Goal: Complete application form

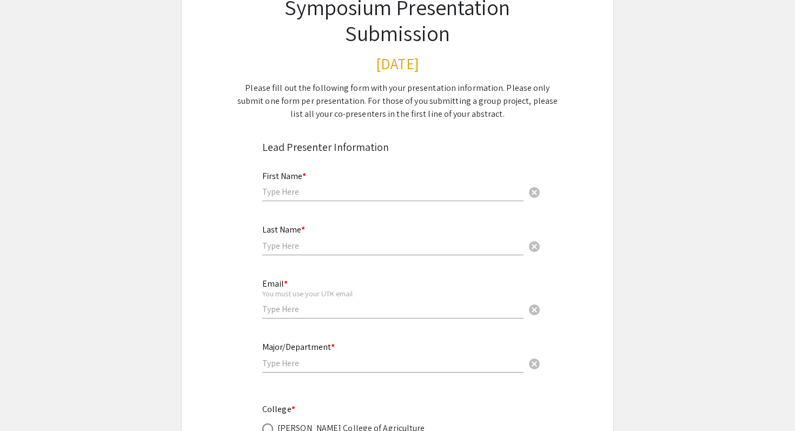
scroll to position [98, 0]
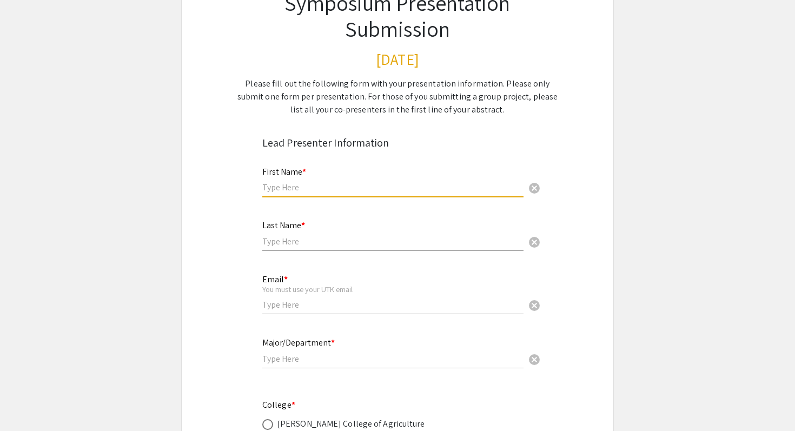
click at [307, 187] on input "text" at bounding box center [392, 187] width 261 height 11
type input "[PERSON_NAME]"
click at [278, 245] on input "text" at bounding box center [392, 241] width 261 height 11
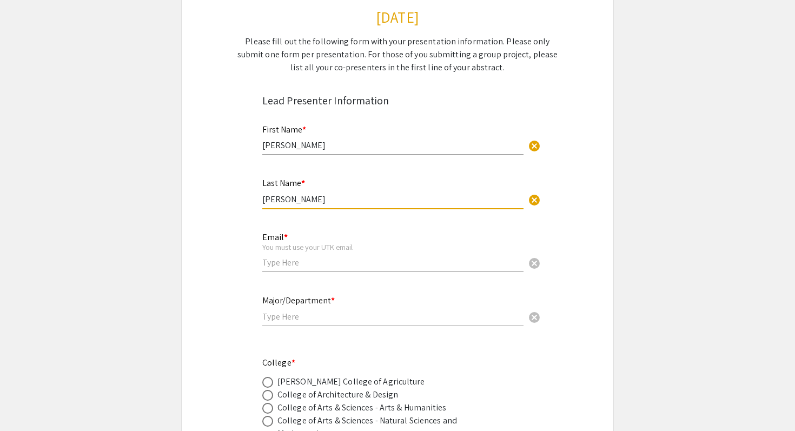
scroll to position [143, 0]
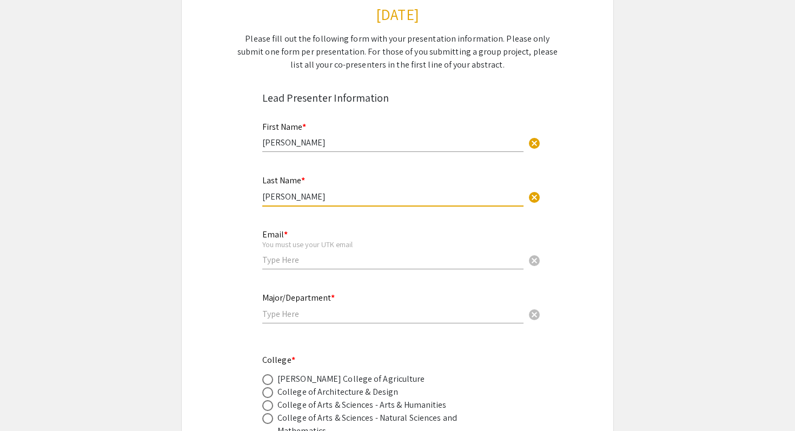
type input "[PERSON_NAME]"
click at [273, 273] on div "Email * You must use your UTK email cancel" at bounding box center [392, 249] width 261 height 61
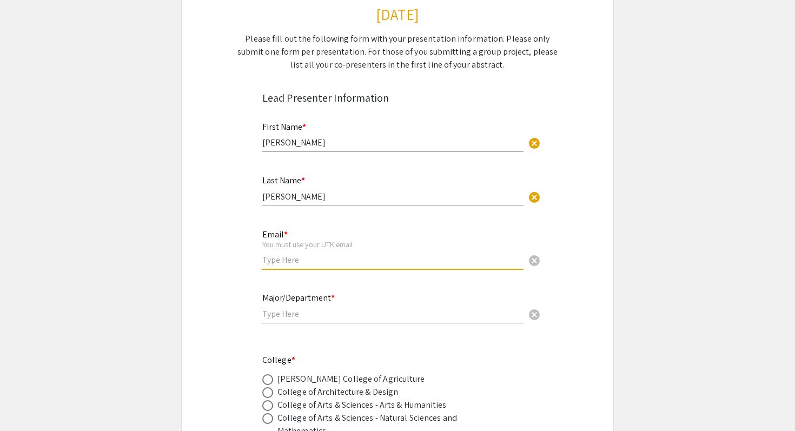
click at [273, 265] on input "email" at bounding box center [392, 259] width 261 height 11
type input "[EMAIL_ADDRESS][DOMAIN_NAME]"
click at [298, 314] on input "text" at bounding box center [392, 313] width 261 height 11
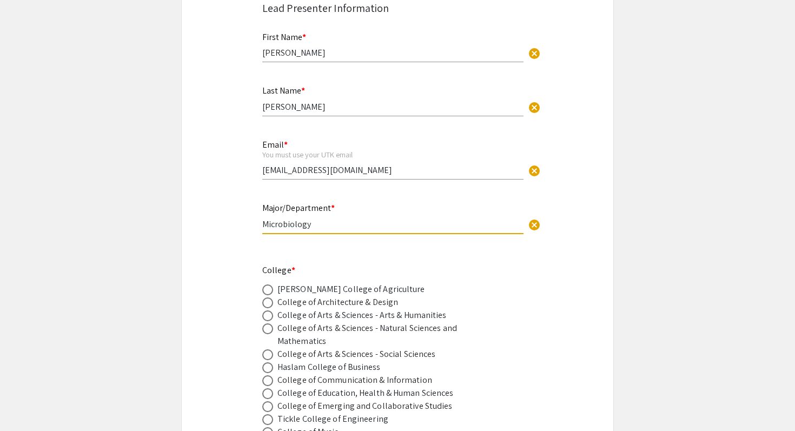
scroll to position [234, 0]
type input "Microbiology"
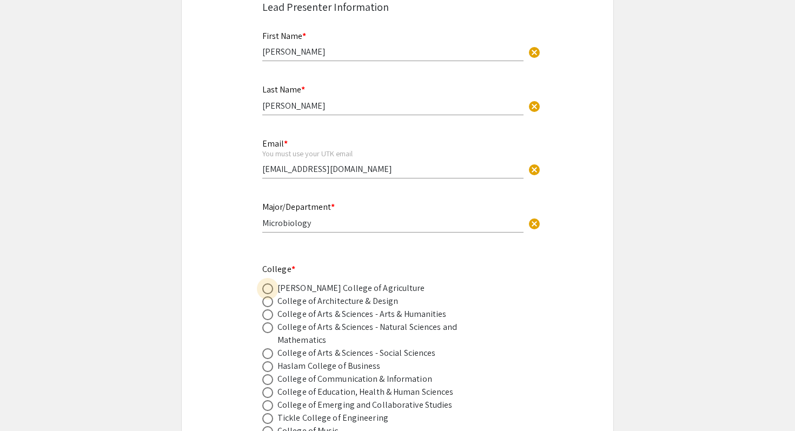
click at [268, 289] on span at bounding box center [267, 289] width 11 height 11
click at [268, 289] on input "radio" at bounding box center [267, 289] width 11 height 11
radio input "true"
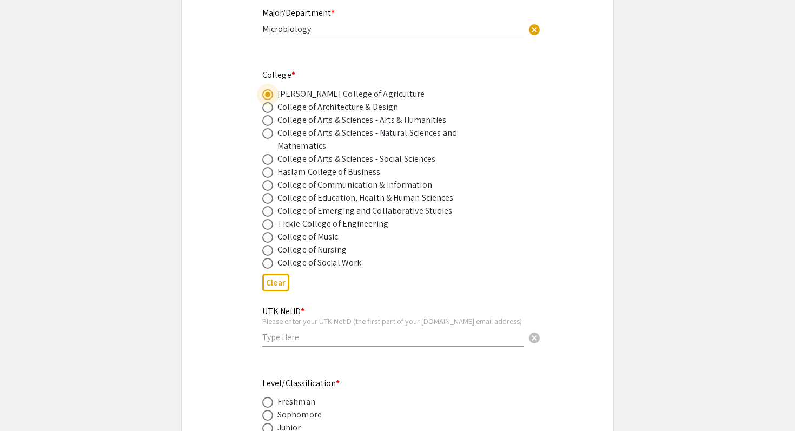
scroll to position [431, 0]
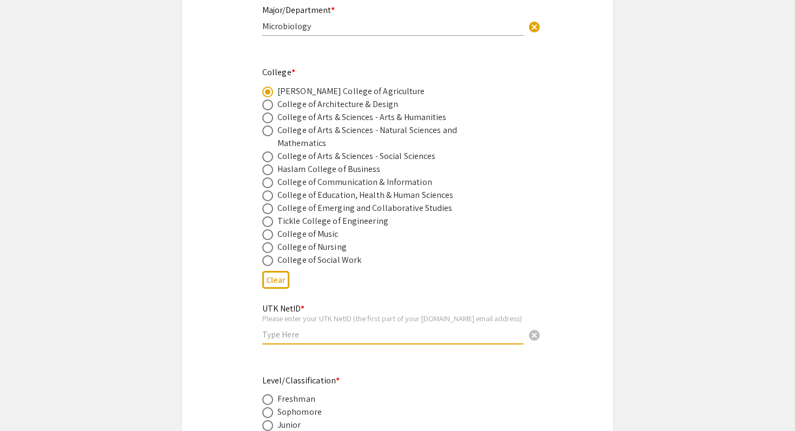
click at [301, 333] on input "text" at bounding box center [392, 334] width 261 height 11
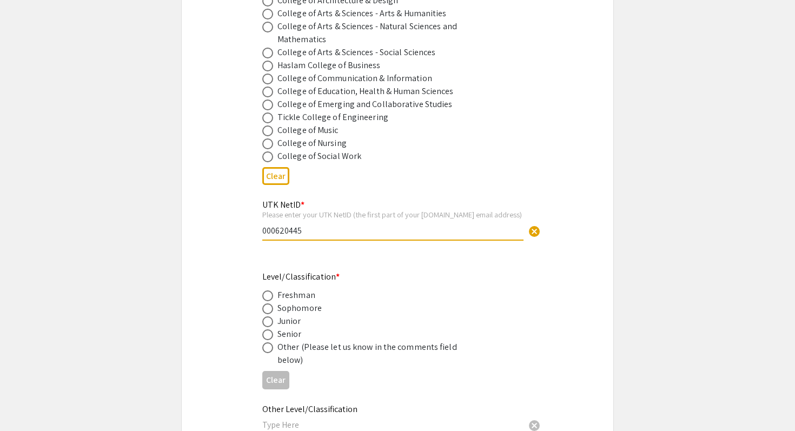
scroll to position [536, 0]
type input "000620445"
click at [267, 333] on span at bounding box center [267, 333] width 11 height 11
click at [267, 333] on input "radio" at bounding box center [267, 333] width 11 height 11
radio input "true"
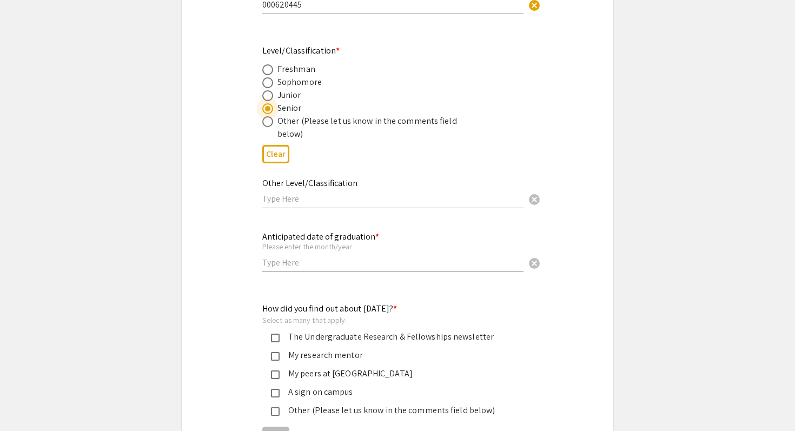
scroll to position [762, 0]
click at [322, 263] on input "text" at bounding box center [392, 261] width 261 height 11
type input "[DATE]"
click at [269, 308] on mat-label "How did you find out about [DATE]? *" at bounding box center [329, 307] width 135 height 11
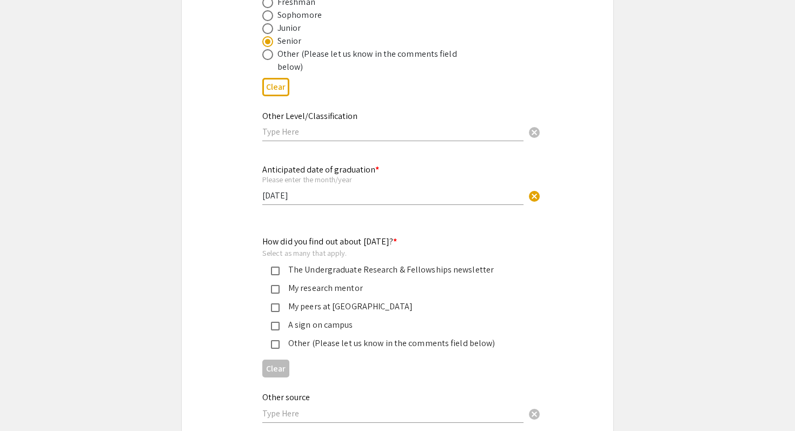
scroll to position [830, 0]
click at [278, 289] on mat-pseudo-checkbox at bounding box center [275, 288] width 9 height 9
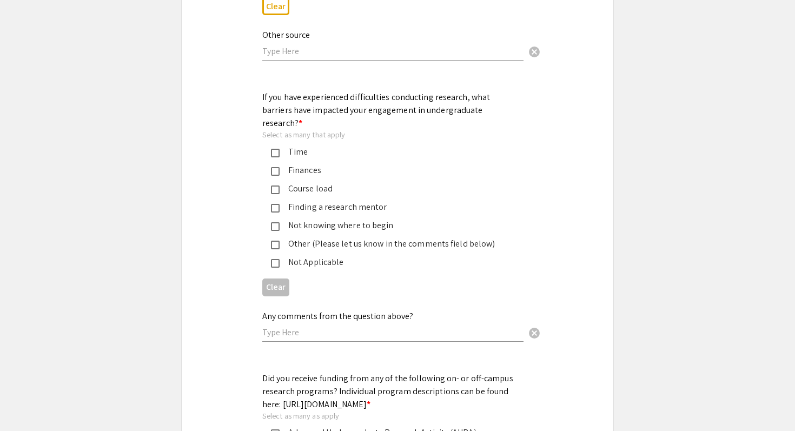
scroll to position [1203, 0]
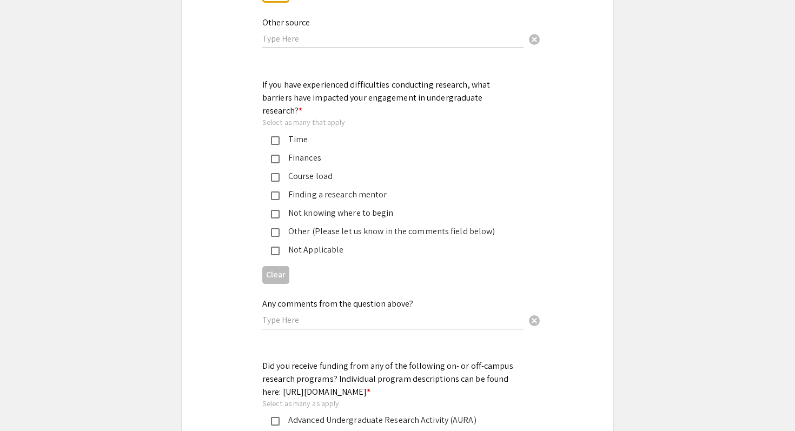
click at [318, 243] on div "Not Applicable" at bounding box center [393, 249] width 227 height 13
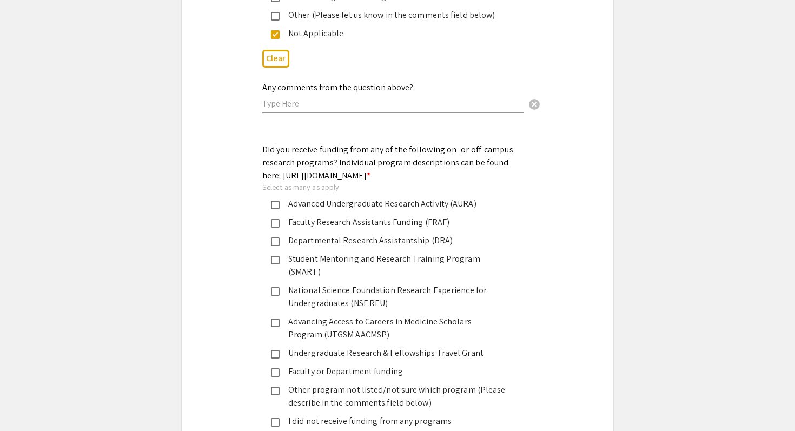
scroll to position [1428, 0]
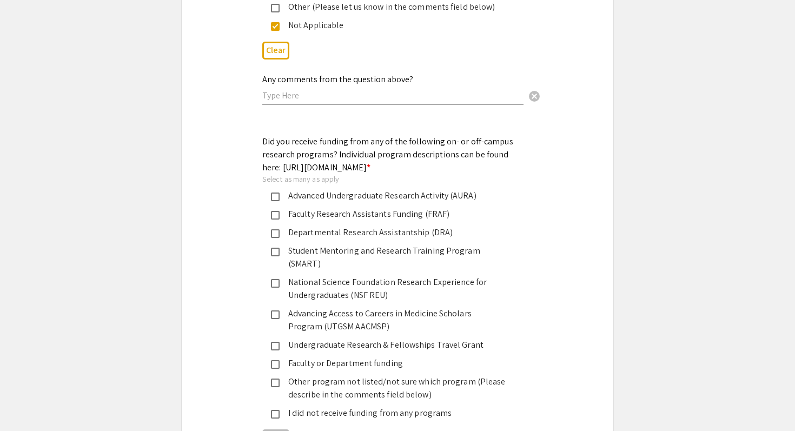
click at [308, 217] on div "Faculty Research Assistants Funding (FRAF)" at bounding box center [393, 214] width 227 height 13
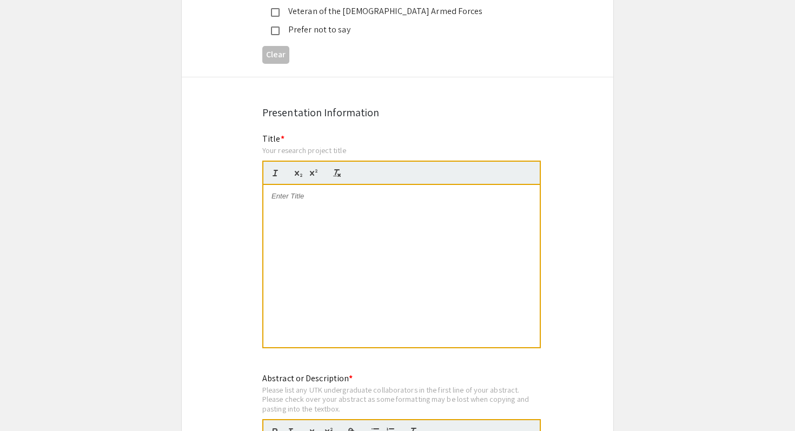
scroll to position [2081, 0]
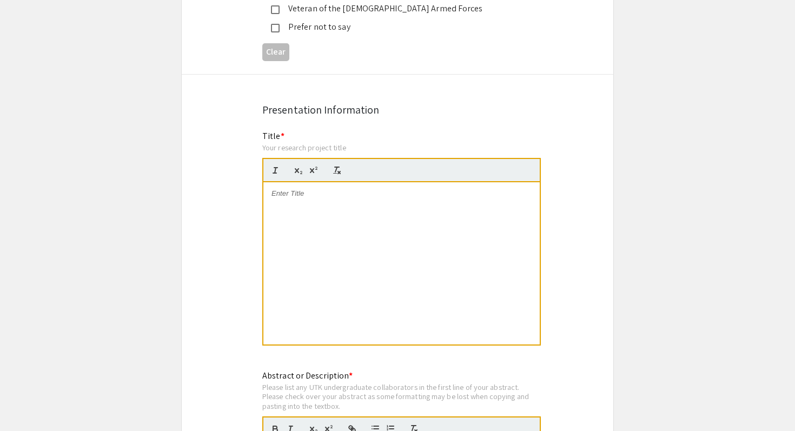
click at [327, 182] on div at bounding box center [401, 263] width 276 height 162
click at [302, 189] on strong "Sprayable Chitosan-dsRNA Nanocomplex for Controlling" at bounding box center [368, 193] width 193 height 8
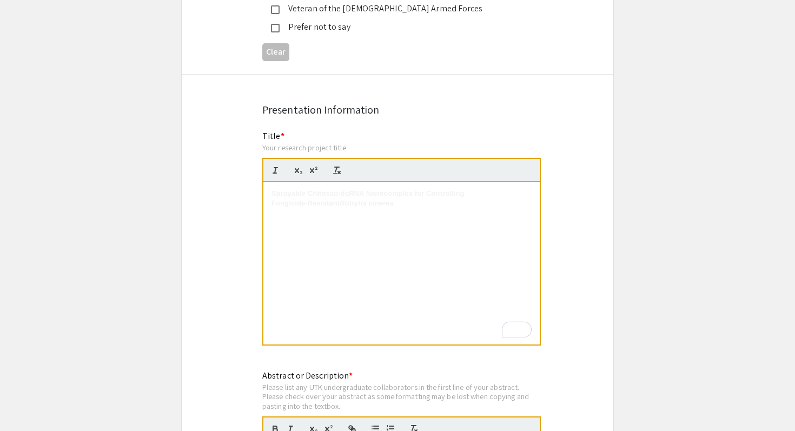
click at [442, 201] on div "Sprayable Chitosan-dsRNA Nanocomplex for Controlling Fungicide-Resistant Botryt…" at bounding box center [401, 263] width 276 height 162
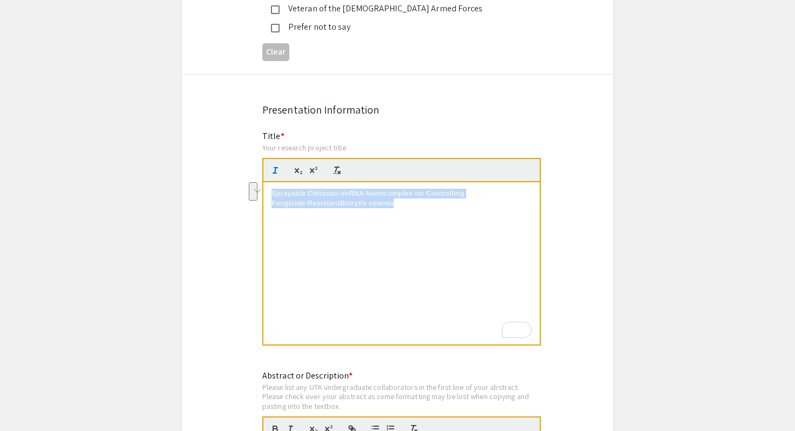
drag, startPoint x: 432, startPoint y: 196, endPoint x: 285, endPoint y: 166, distance: 150.2
click at [285, 182] on div "Sprayable Chitosan-dsRNA Nanocomplex for Controlling Fungicide-Resistant Botryt…" at bounding box center [401, 263] width 276 height 162
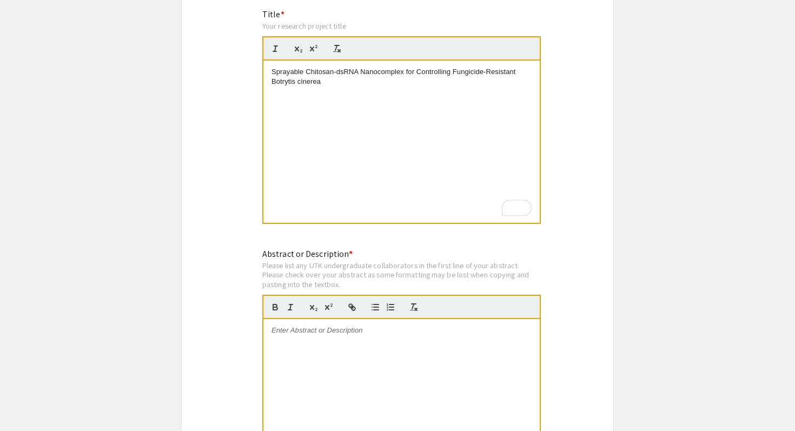
scroll to position [2205, 0]
click at [342, 320] on div at bounding box center [401, 399] width 276 height 162
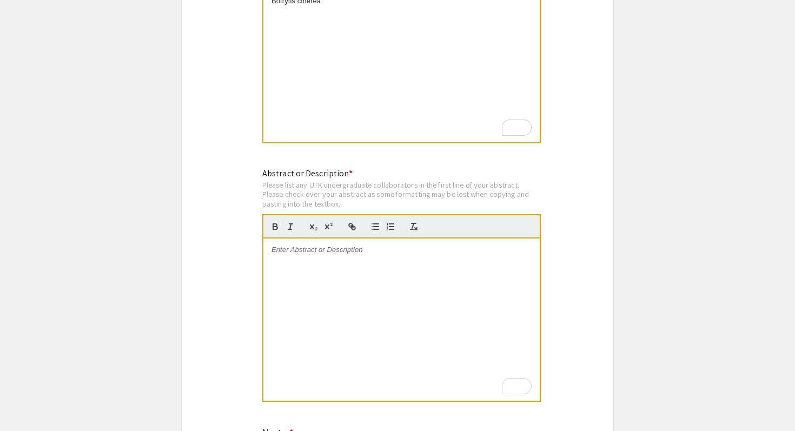
scroll to position [2285, 0]
click at [326, 237] on div "To enrich screen reader interactions, please activate Accessibility in Grammarl…" at bounding box center [401, 318] width 276 height 162
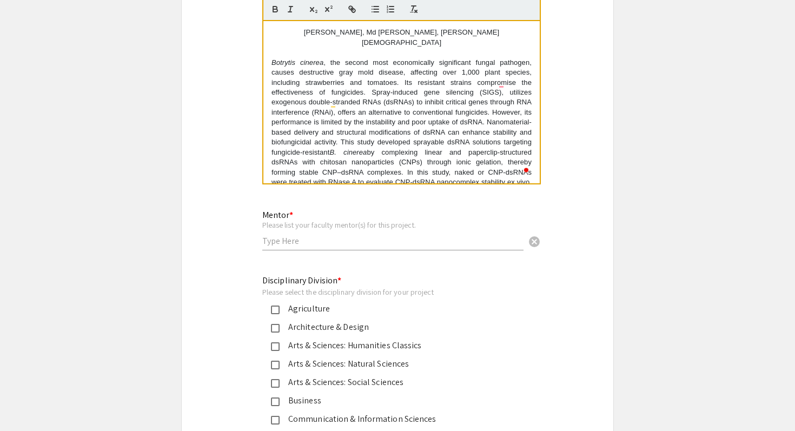
scroll to position [2574, 0]
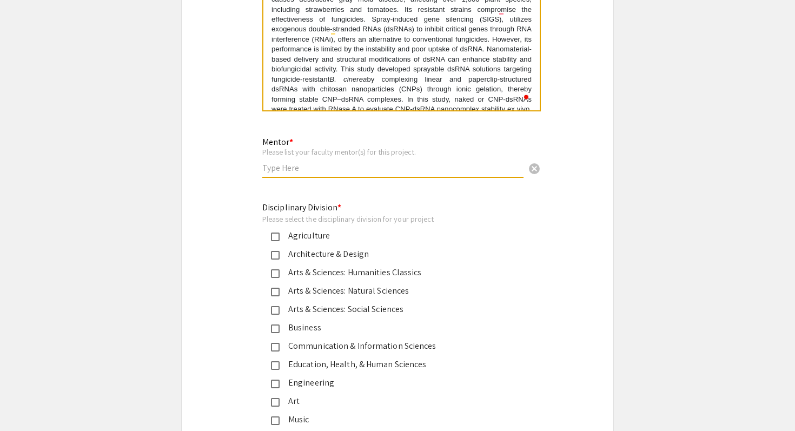
click at [282, 162] on input "text" at bounding box center [392, 167] width 261 height 11
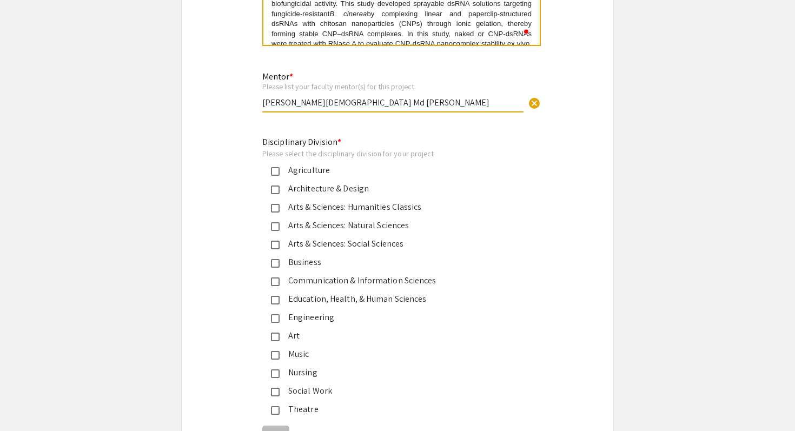
scroll to position [2641, 0]
type input "[PERSON_NAME][DEMOGRAPHIC_DATA] Md [PERSON_NAME]"
click at [321, 162] on div "Agriculture" at bounding box center [393, 168] width 227 height 13
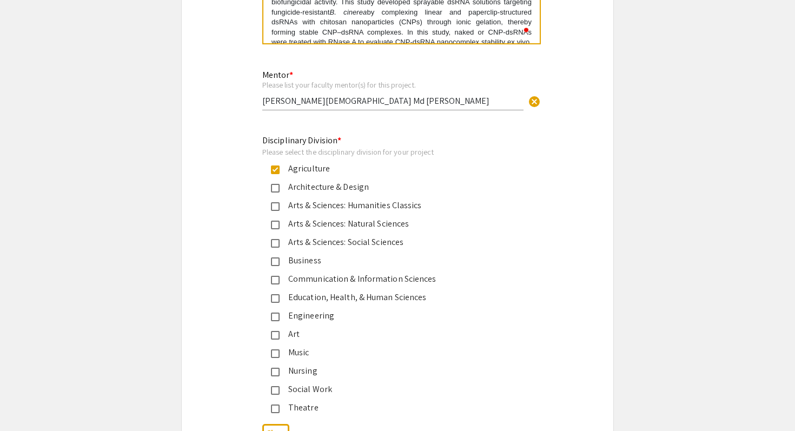
click at [334, 199] on div "Arts & Sciences: Humanities Classics" at bounding box center [393, 205] width 227 height 13
click at [339, 236] on div "Arts & Sciences: Social Sciences" at bounding box center [393, 242] width 227 height 13
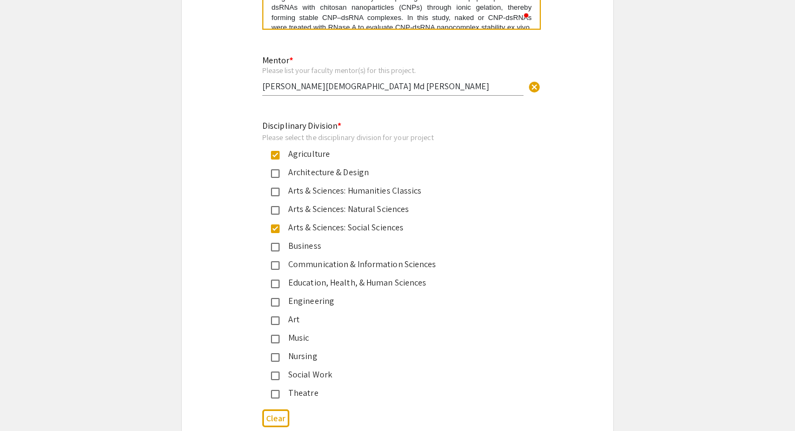
scroll to position [2657, 0]
click at [334, 220] on div "Arts & Sciences: Social Sciences" at bounding box center [393, 226] width 227 height 13
click at [332, 202] on div "Arts & Sciences: Natural Sciences" at bounding box center [393, 208] width 227 height 13
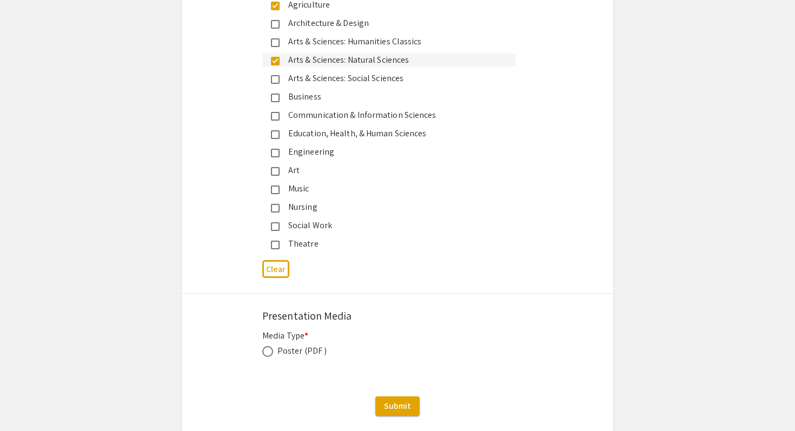
scroll to position [2809, 0]
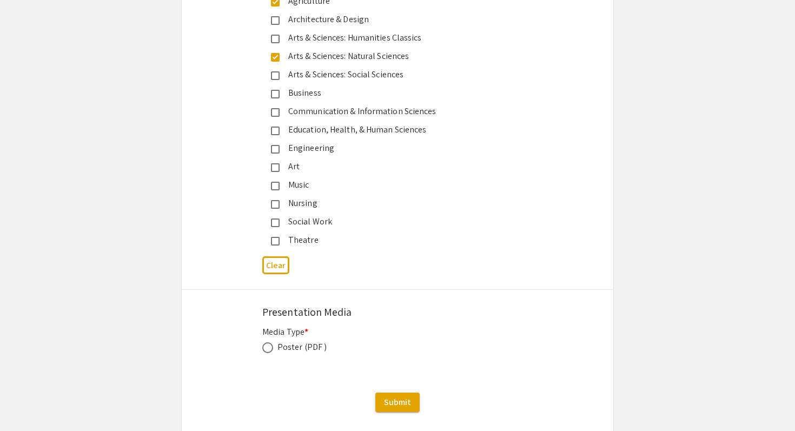
click at [272, 342] on span at bounding box center [267, 347] width 11 height 11
click at [272, 342] on input "radio" at bounding box center [267, 347] width 11 height 11
radio input "true"
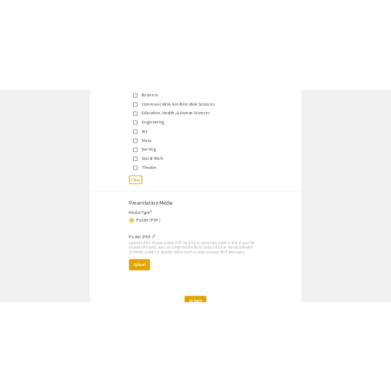
scroll to position [2892, 0]
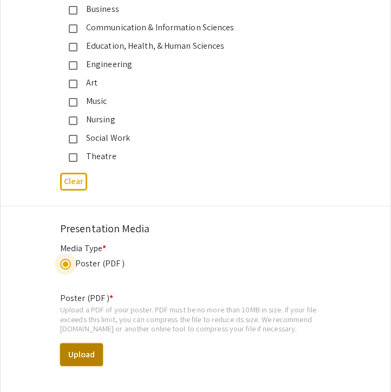
click at [89, 343] on button "Upload" at bounding box center [81, 354] width 43 height 23
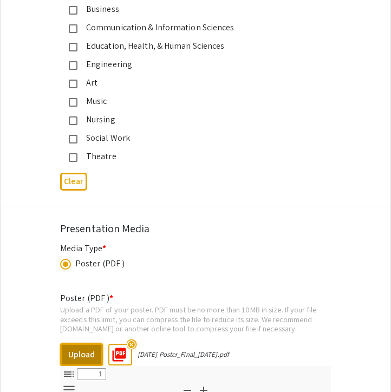
select select "custom"
type input "0"
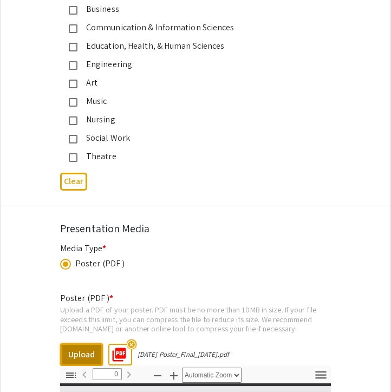
select select "custom"
type input "1"
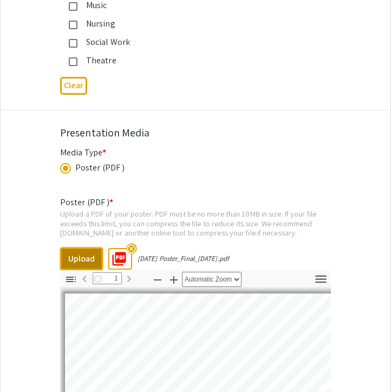
scroll to position [2989, 0]
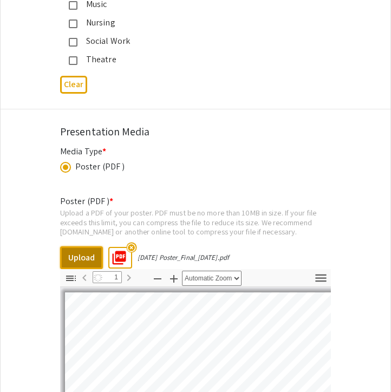
select select "auto"
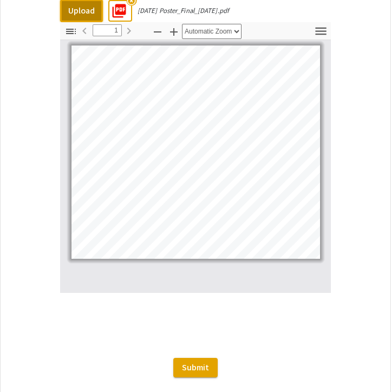
scroll to position [3233, 0]
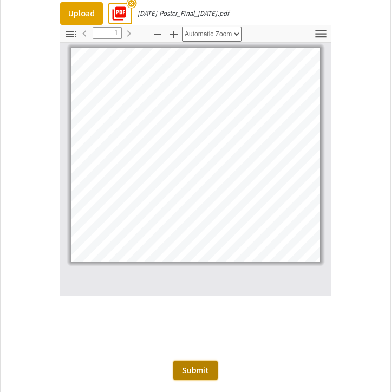
click at [193, 364] on span "Submit" at bounding box center [195, 369] width 27 height 11
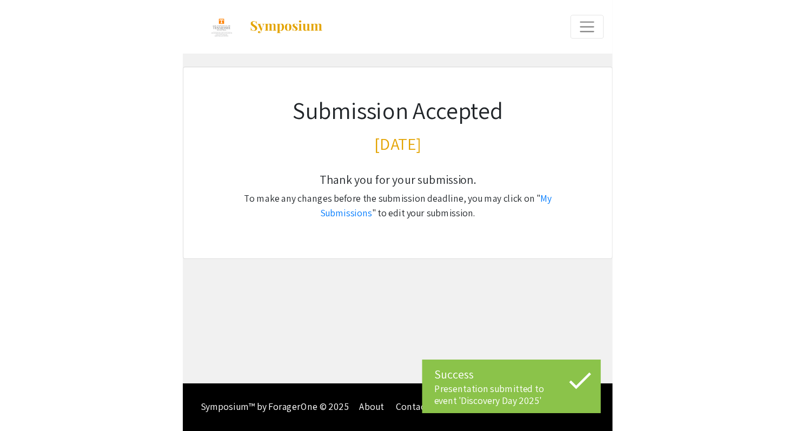
scroll to position [0, 0]
